Goal: Transaction & Acquisition: Purchase product/service

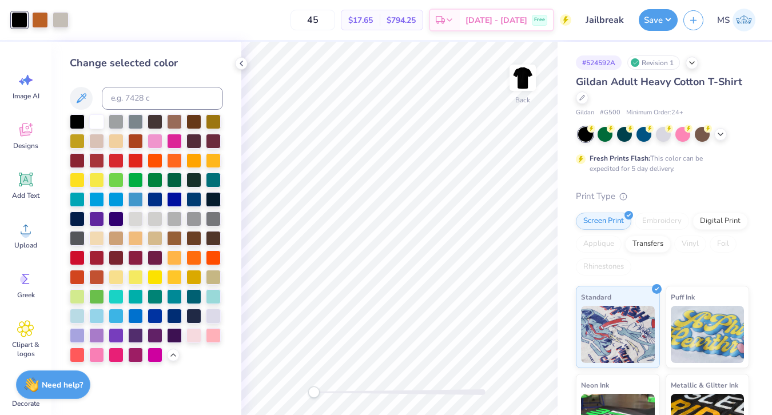
click at [745, 25] on img at bounding box center [744, 20] width 23 height 23
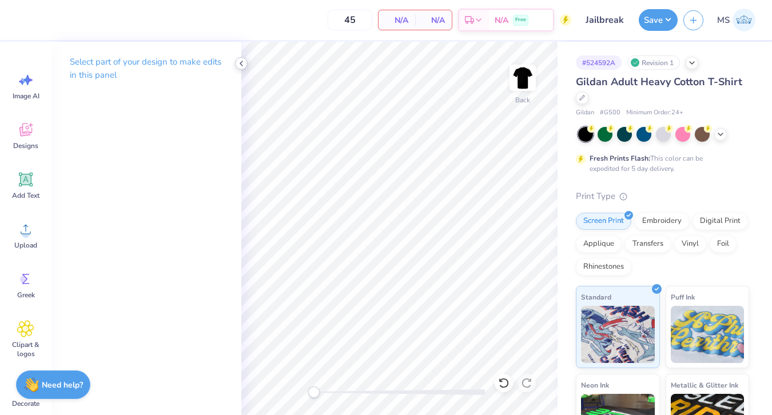
click at [240, 63] on polyline at bounding box center [241, 63] width 2 height 5
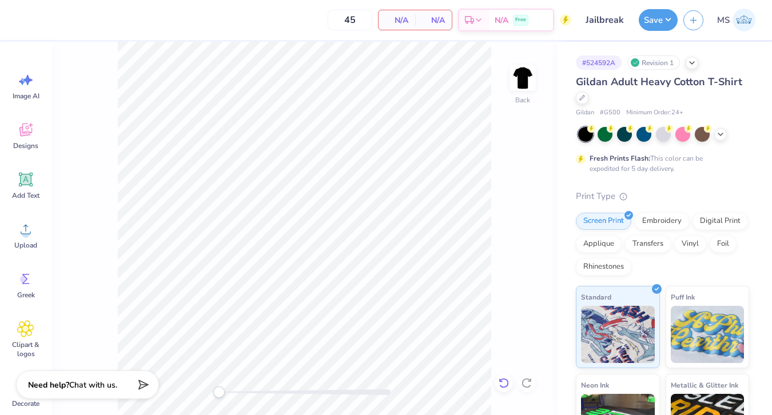
click at [505, 388] on div at bounding box center [504, 383] width 18 height 18
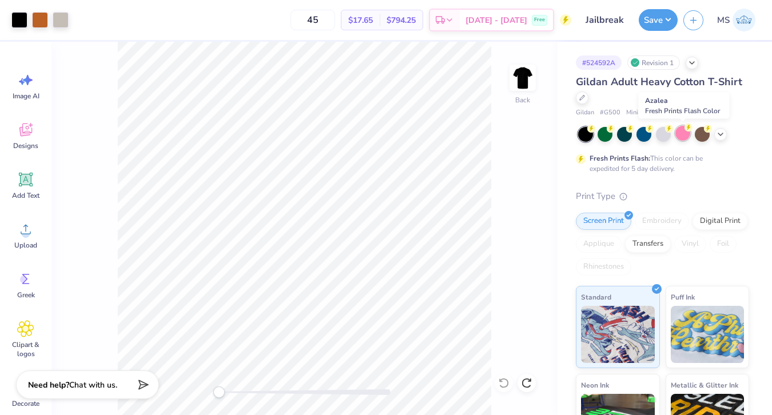
click at [684, 136] on div at bounding box center [683, 133] width 15 height 15
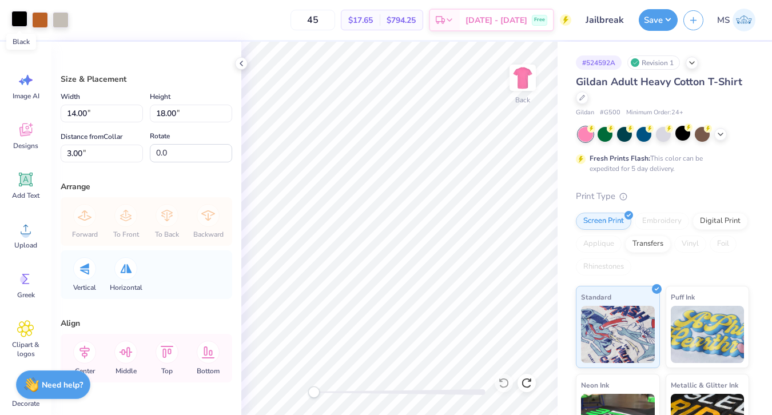
click at [20, 23] on div at bounding box center [19, 19] width 16 height 16
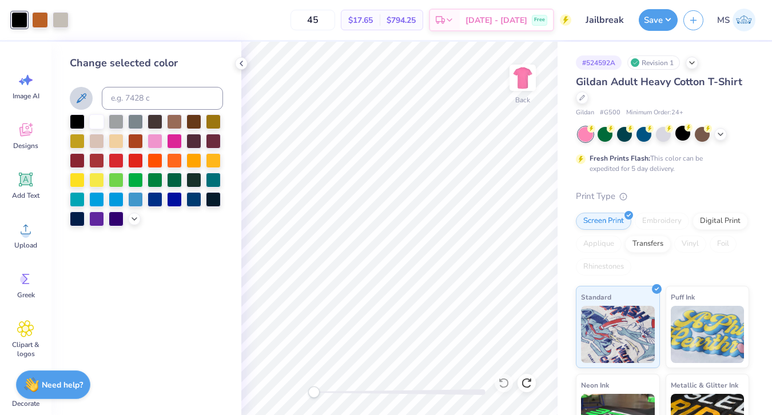
click at [88, 97] on icon at bounding box center [81, 99] width 14 height 14
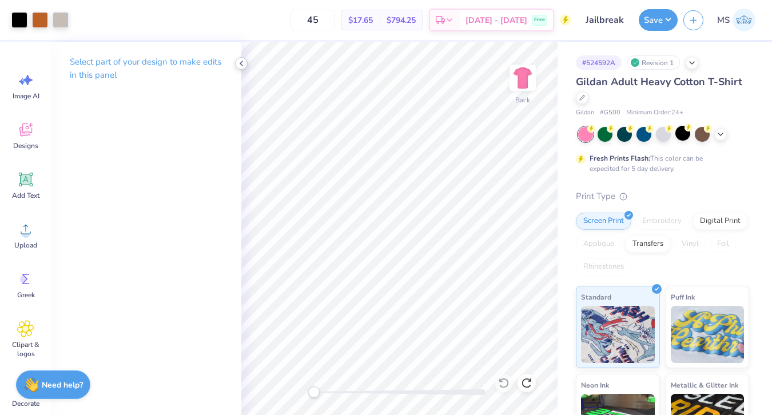
click at [241, 66] on icon at bounding box center [241, 63] width 9 height 9
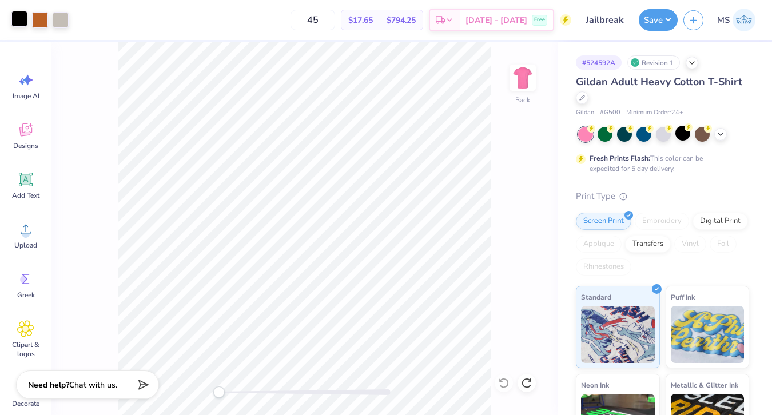
click at [17, 17] on div at bounding box center [19, 19] width 16 height 16
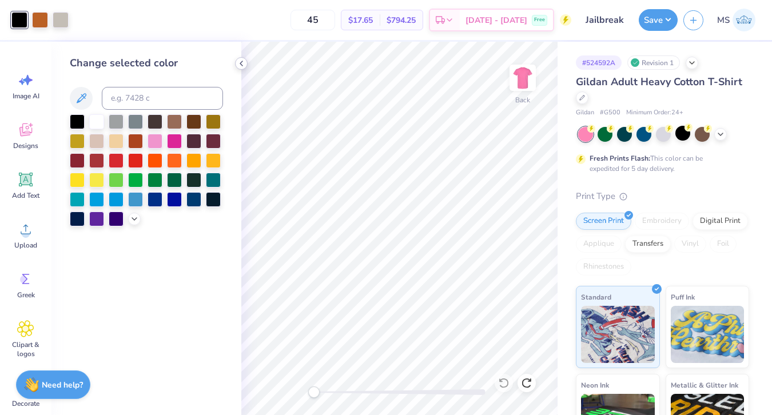
click at [240, 62] on icon at bounding box center [241, 63] width 9 height 9
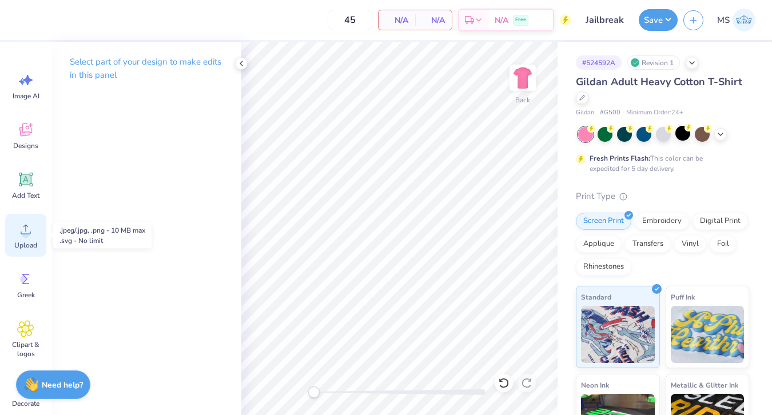
click at [37, 229] on div "Upload" at bounding box center [25, 235] width 41 height 43
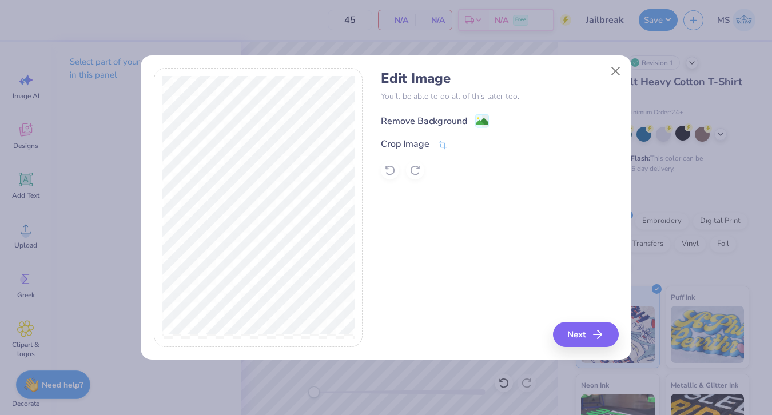
click at [406, 118] on div "Remove Background" at bounding box center [424, 121] width 86 height 14
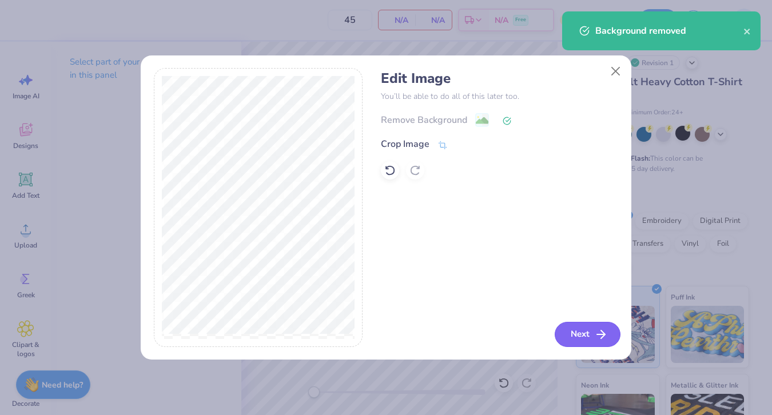
click at [587, 336] on button "Next" at bounding box center [588, 334] width 66 height 25
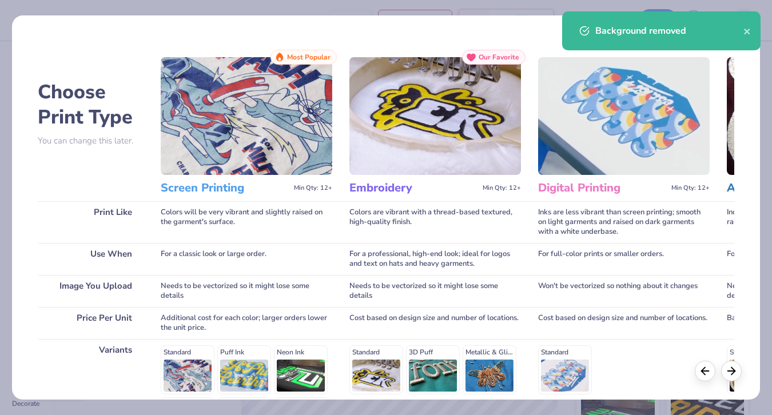
scroll to position [155, 0]
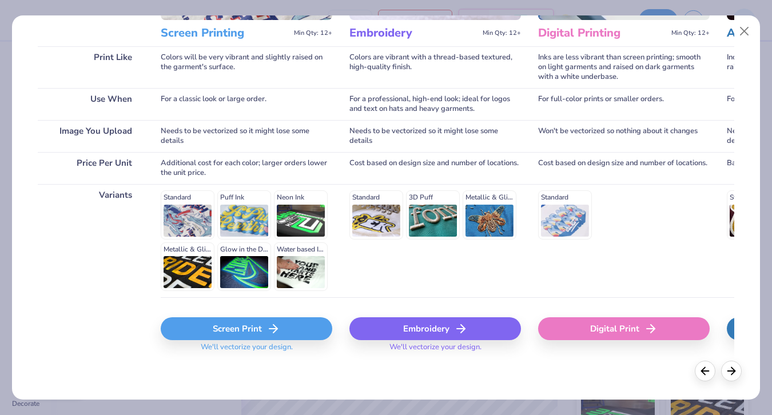
click at [269, 329] on line at bounding box center [273, 329] width 8 height 0
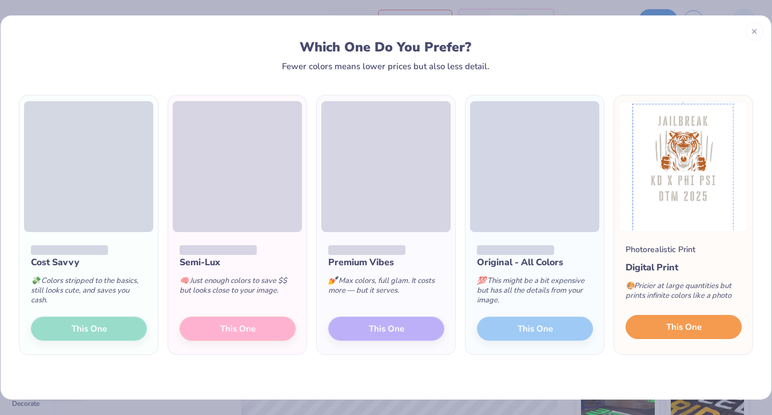
click at [684, 328] on span "This One" at bounding box center [683, 327] width 35 height 13
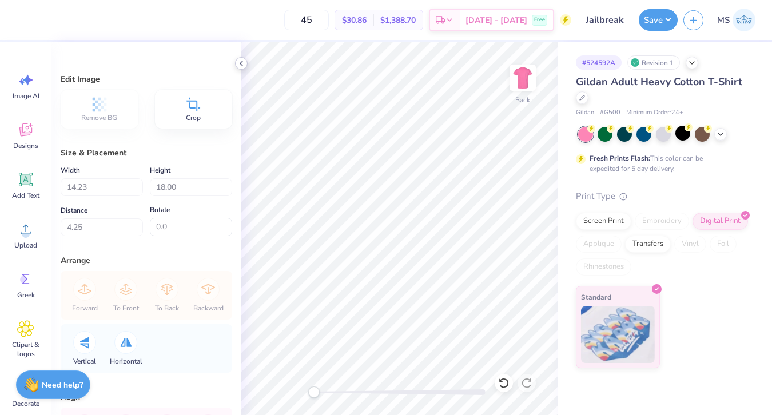
click at [238, 61] on icon at bounding box center [241, 63] width 9 height 9
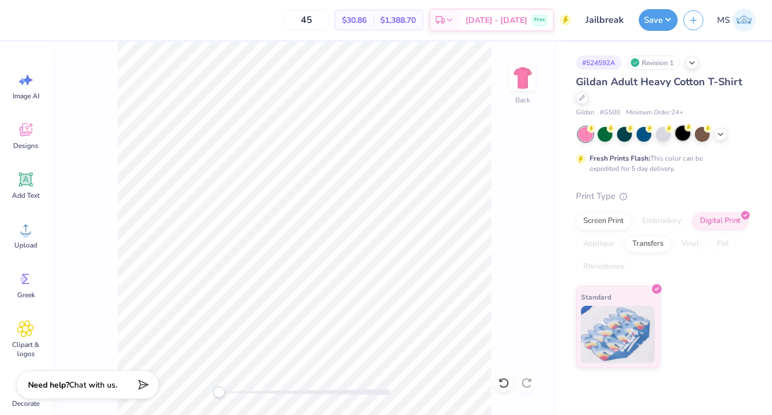
click at [682, 133] on div at bounding box center [683, 133] width 15 height 15
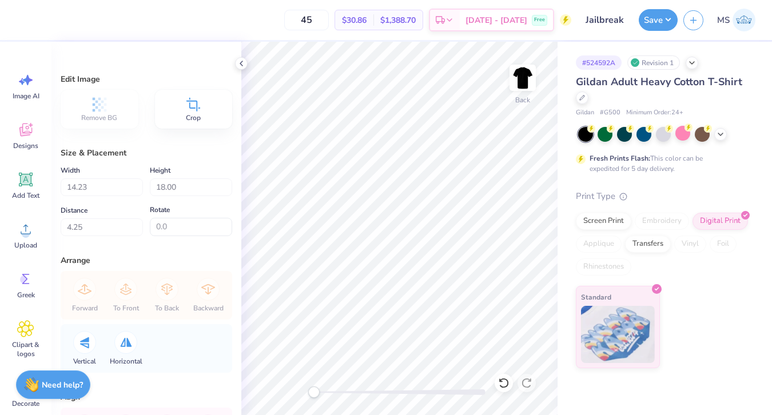
type input "2.09"
click at [615, 219] on div "Screen Print" at bounding box center [603, 219] width 55 height 17
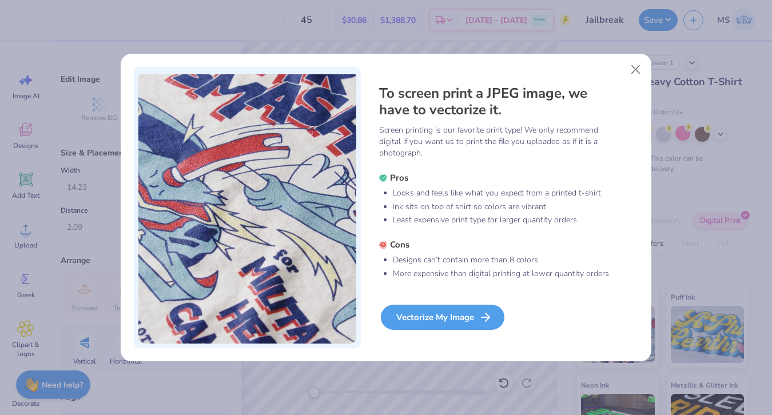
click at [437, 312] on div "Vectorize My Image" at bounding box center [443, 317] width 124 height 25
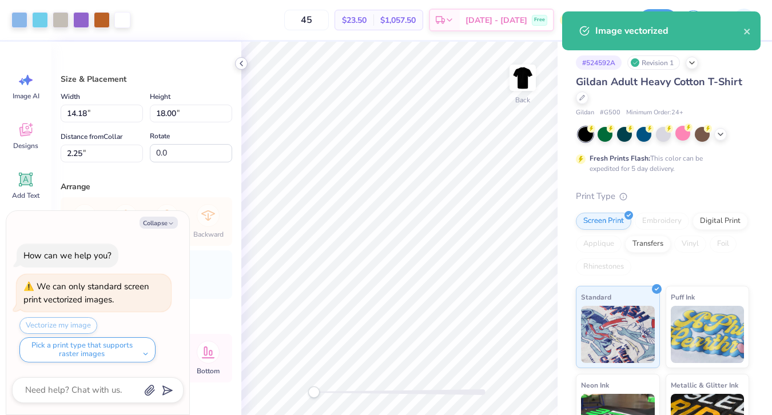
click at [244, 62] on icon at bounding box center [241, 63] width 9 height 9
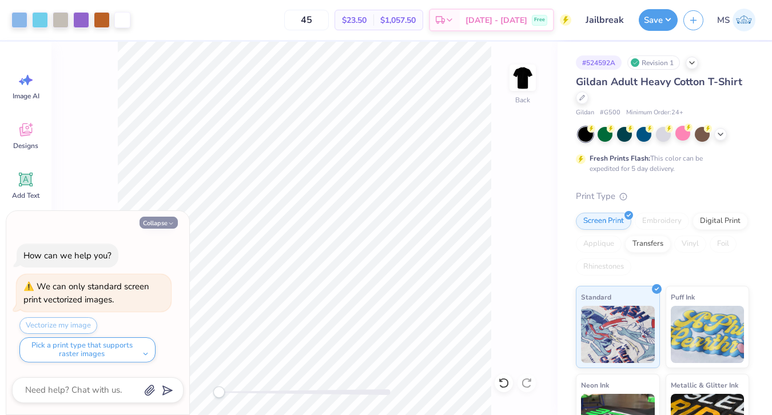
click at [157, 225] on button "Collapse" at bounding box center [159, 223] width 38 height 12
type textarea "x"
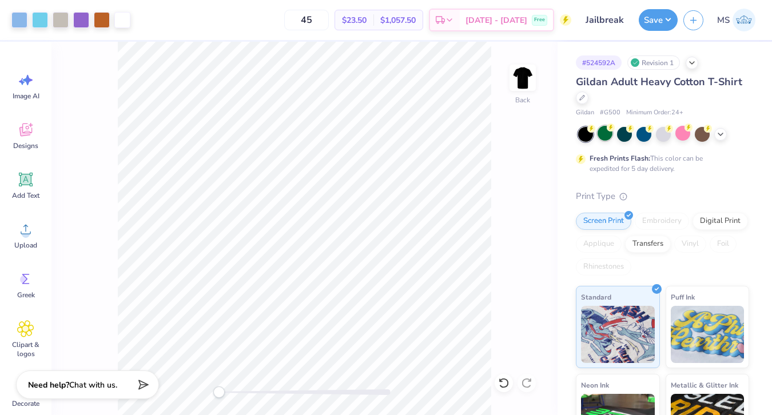
click at [610, 132] on div at bounding box center [605, 133] width 15 height 15
click at [681, 139] on div at bounding box center [683, 133] width 15 height 15
click at [86, 21] on div at bounding box center [81, 19] width 16 height 16
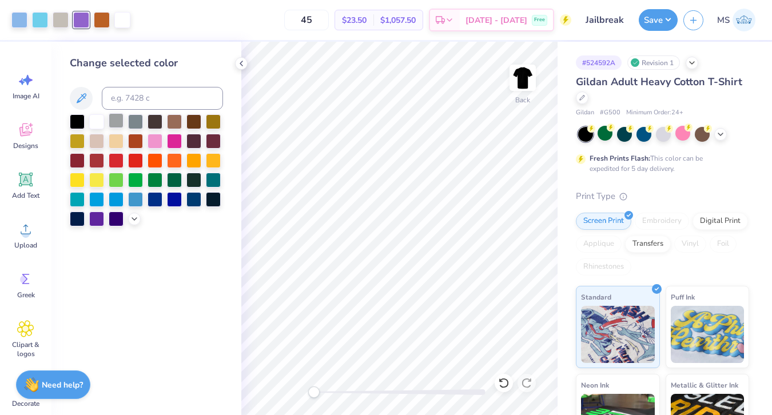
click at [114, 122] on div at bounding box center [116, 120] width 15 height 15
click at [56, 16] on div at bounding box center [61, 19] width 16 height 16
click at [117, 119] on div at bounding box center [116, 120] width 15 height 15
click at [40, 16] on div at bounding box center [40, 19] width 16 height 16
click at [114, 121] on div at bounding box center [116, 120] width 15 height 15
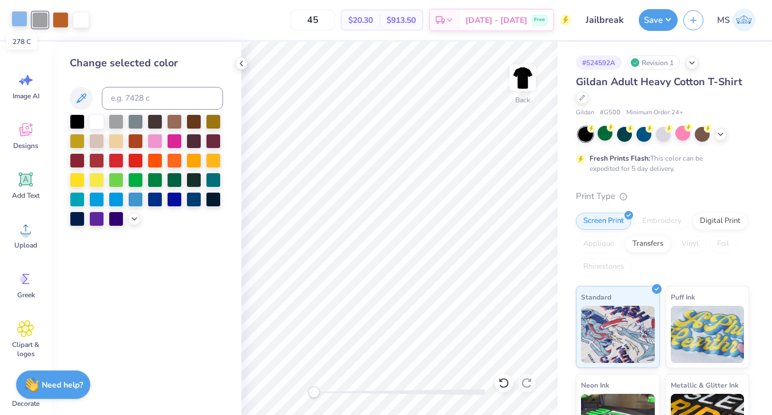
click at [17, 16] on div at bounding box center [19, 19] width 16 height 16
click at [115, 124] on div at bounding box center [116, 120] width 15 height 15
click at [59, 18] on div at bounding box center [61, 19] width 16 height 16
click at [114, 123] on div at bounding box center [116, 120] width 15 height 15
click at [121, 99] on input at bounding box center [162, 98] width 121 height 23
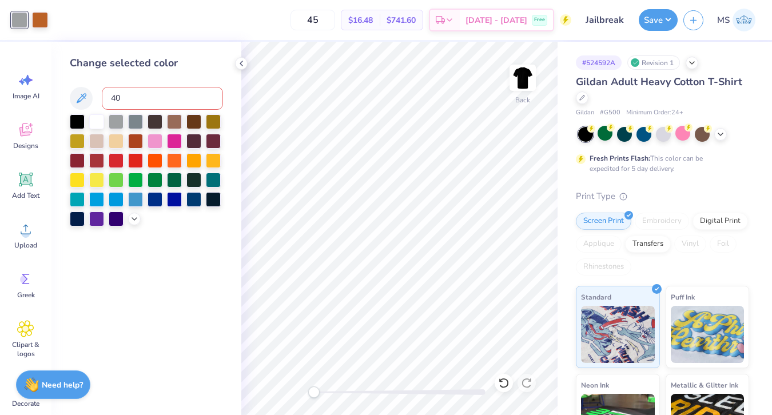
type input "400"
click at [245, 68] on div at bounding box center [241, 63] width 13 height 13
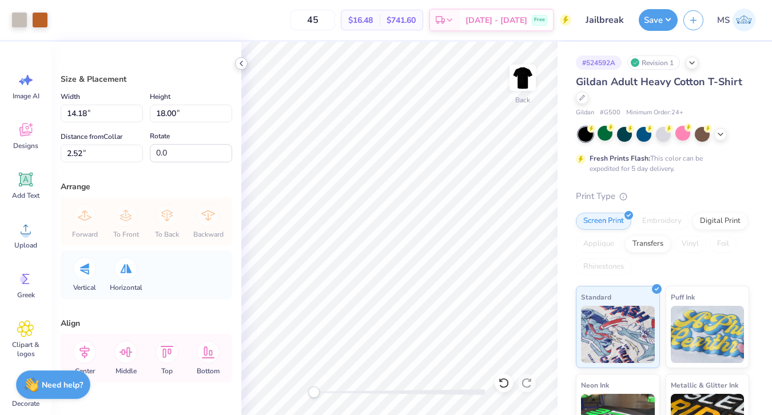
click at [241, 62] on polyline at bounding box center [241, 63] width 2 height 5
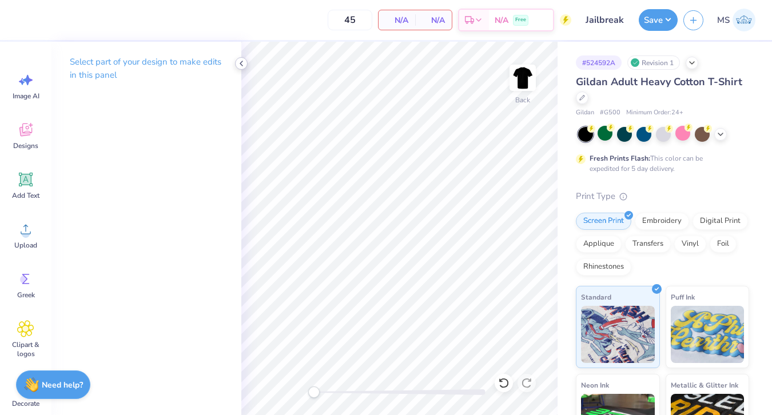
click at [247, 65] on div at bounding box center [241, 63] width 13 height 13
